Goal: Task Accomplishment & Management: Manage account settings

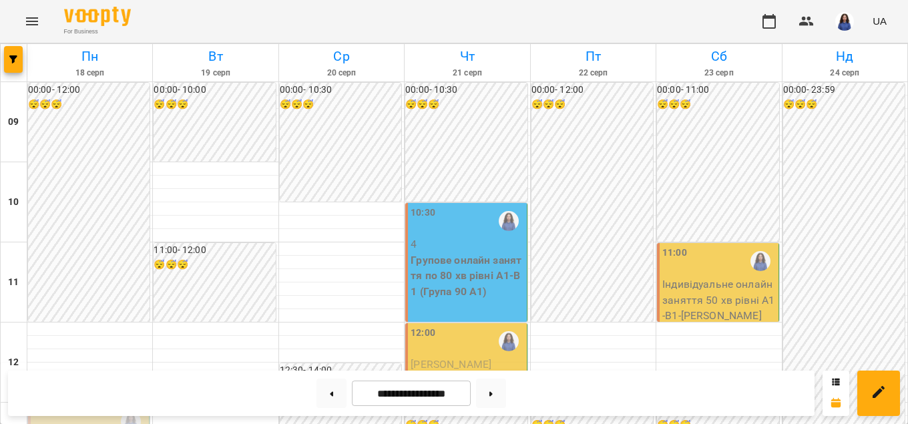
click at [449, 240] on p "4" at bounding box center [467, 244] width 113 height 16
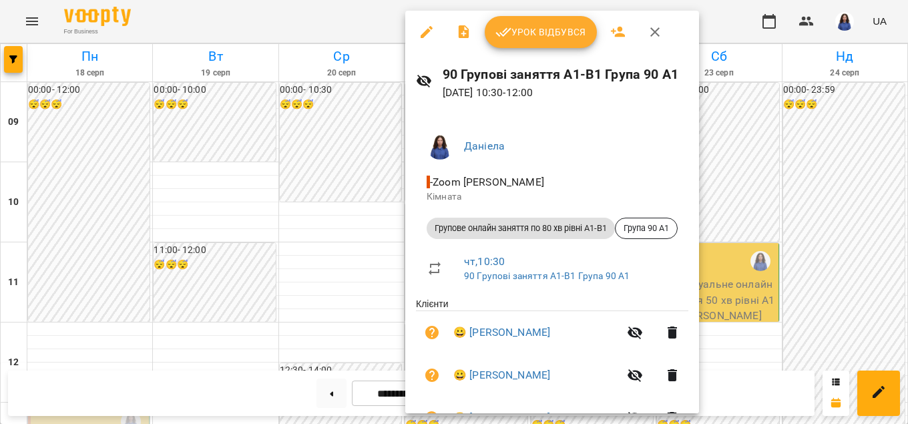
click at [549, 39] on span "Урок відбувся" at bounding box center [540, 32] width 91 height 16
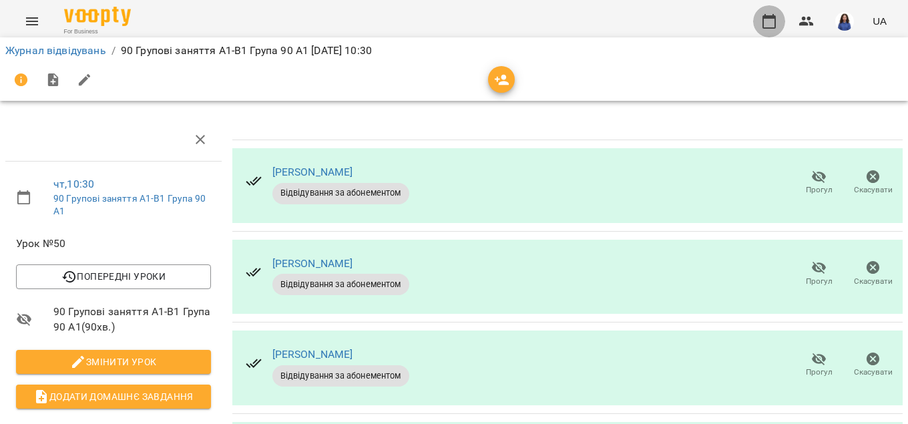
click at [774, 27] on icon "button" at bounding box center [769, 21] width 16 height 16
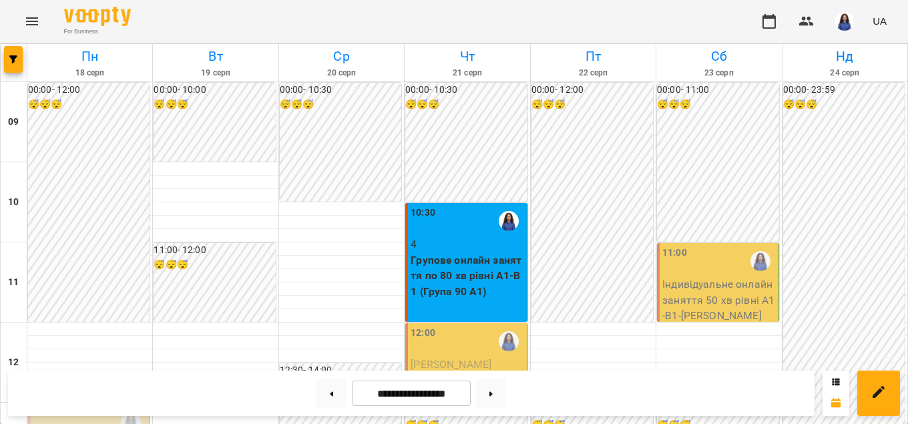
click at [475, 250] on p "4" at bounding box center [467, 244] width 113 height 16
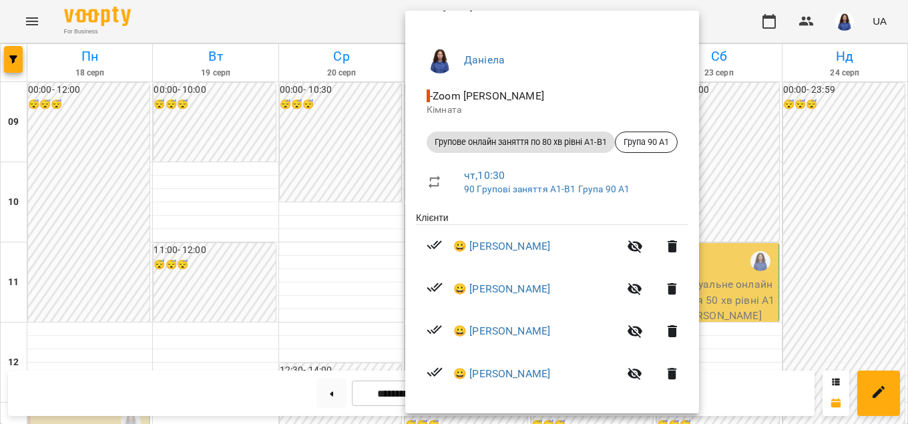
scroll to position [91, 0]
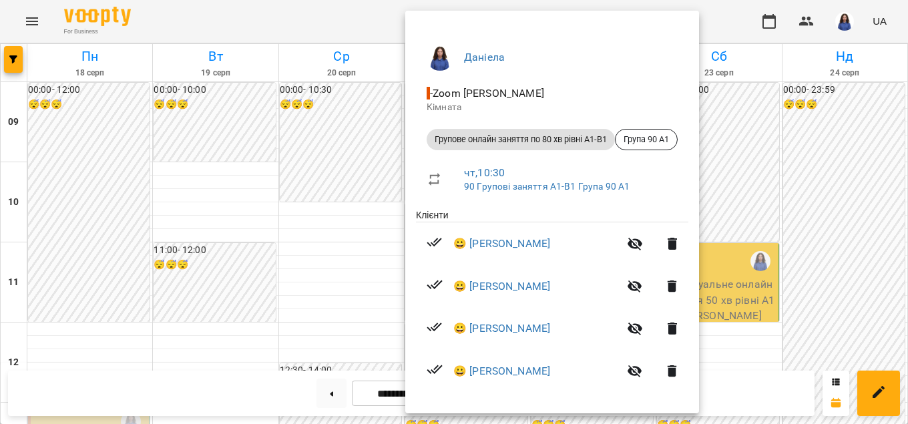
click at [649, 245] on button "button" at bounding box center [635, 244] width 32 height 32
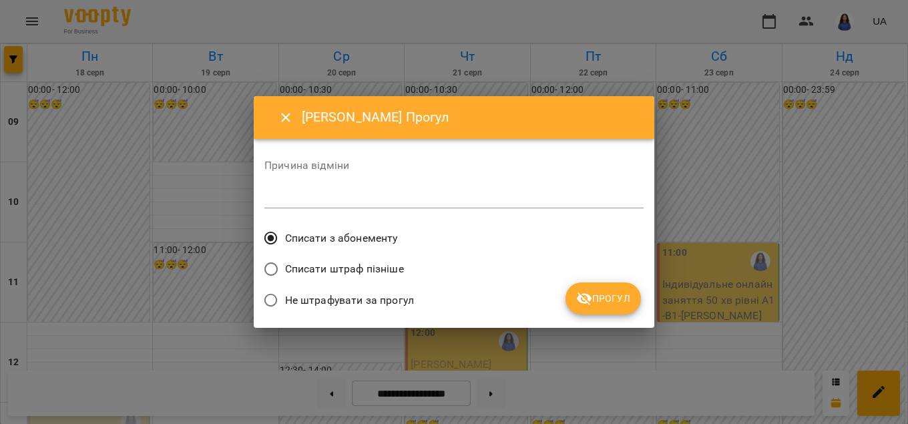
click at [589, 298] on icon "submit" at bounding box center [584, 298] width 15 height 13
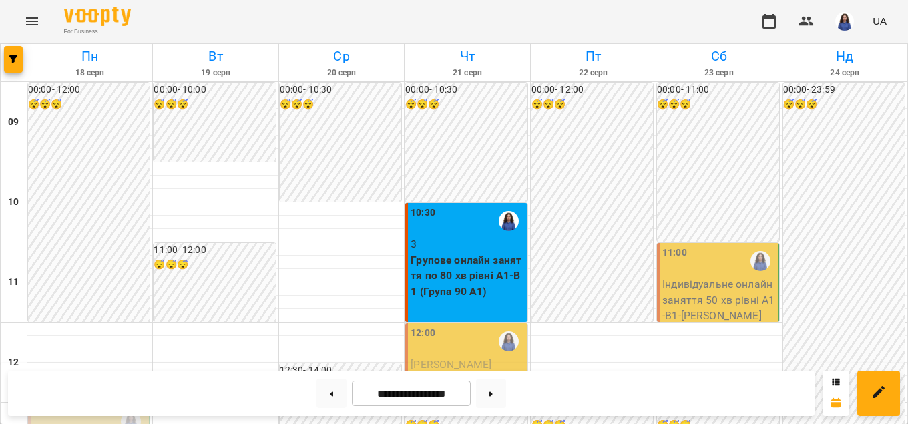
click at [489, 292] on p "Групове онлайн заняття по 80 хв рівні А1-В1 (Група 90 A1)" at bounding box center [467, 275] width 113 height 47
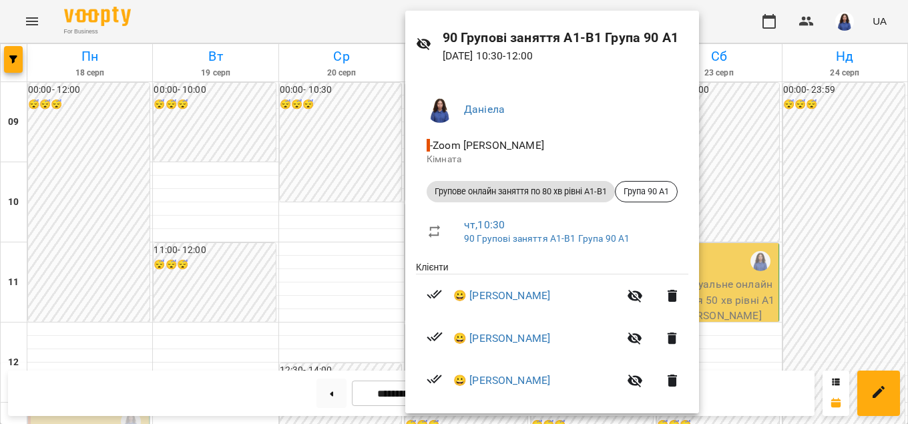
scroll to position [49, 0]
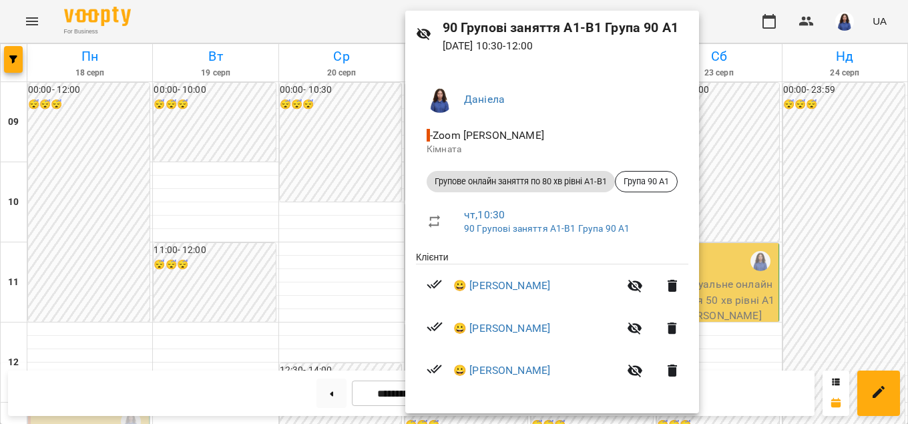
click at [639, 328] on icon "button" at bounding box center [634, 328] width 15 height 13
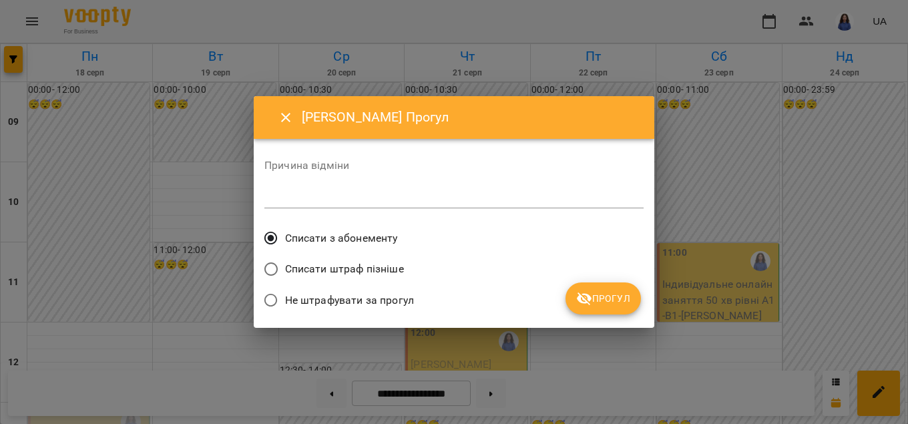
click at [601, 306] on span "Прогул" at bounding box center [603, 298] width 54 height 16
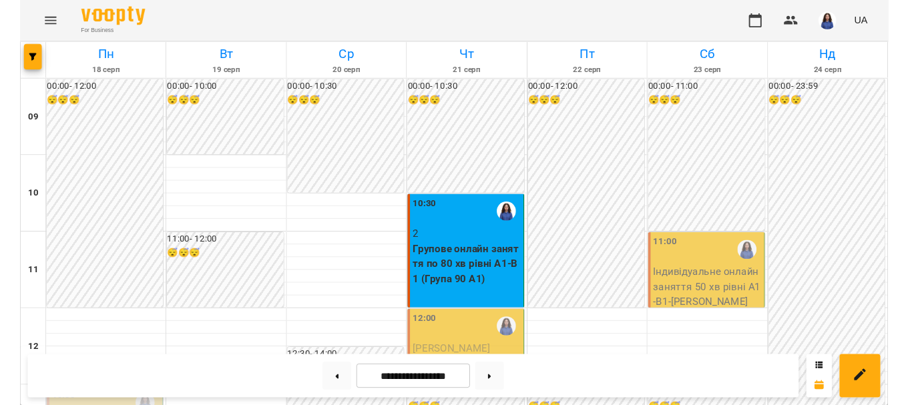
scroll to position [152, 0]
